Goal: Task Accomplishment & Management: Manage account settings

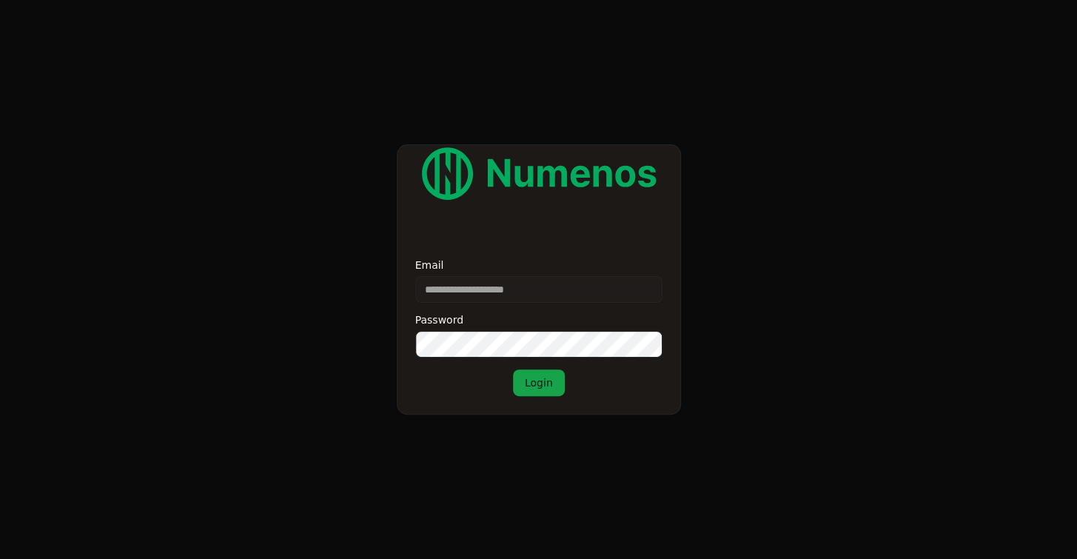
click at [552, 292] on input "Email" at bounding box center [538, 289] width 247 height 27
paste input "**********"
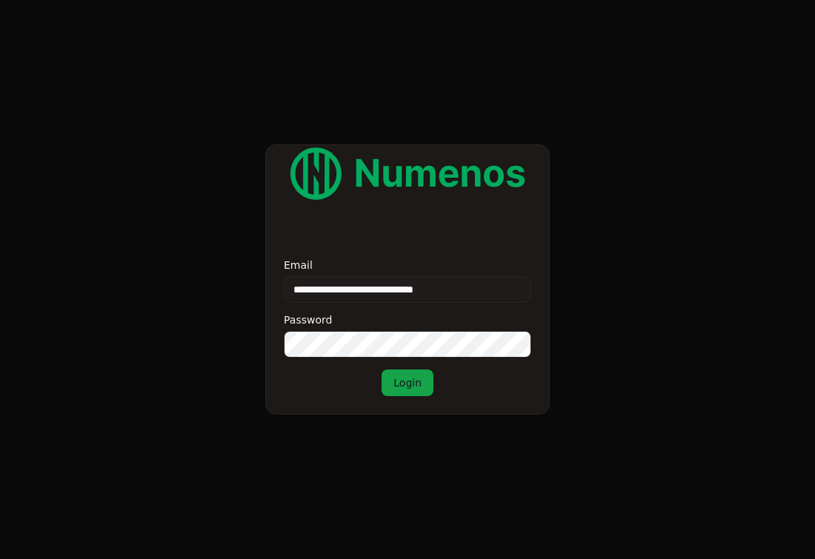
type input "**********"
click at [412, 389] on button "Login" at bounding box center [407, 383] width 52 height 27
